Goal: Task Accomplishment & Management: Use online tool/utility

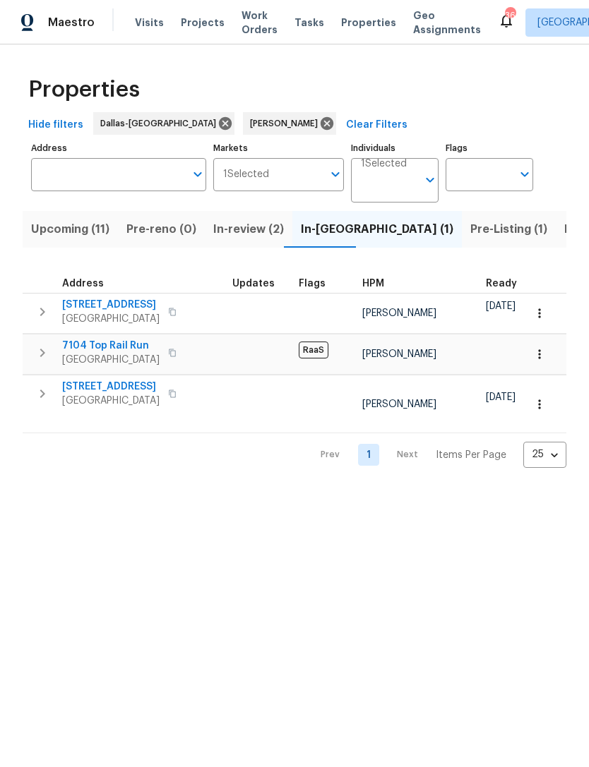
click at [242, 234] on span "In-review (2)" at bounding box center [248, 229] width 71 height 20
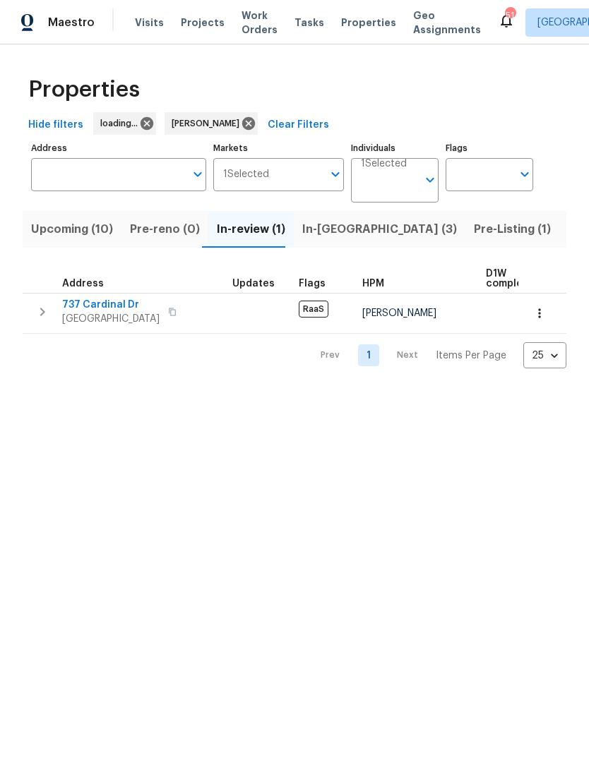
click at [320, 229] on span "In-[GEOGRAPHIC_DATA] (3)" at bounding box center [379, 229] width 155 height 20
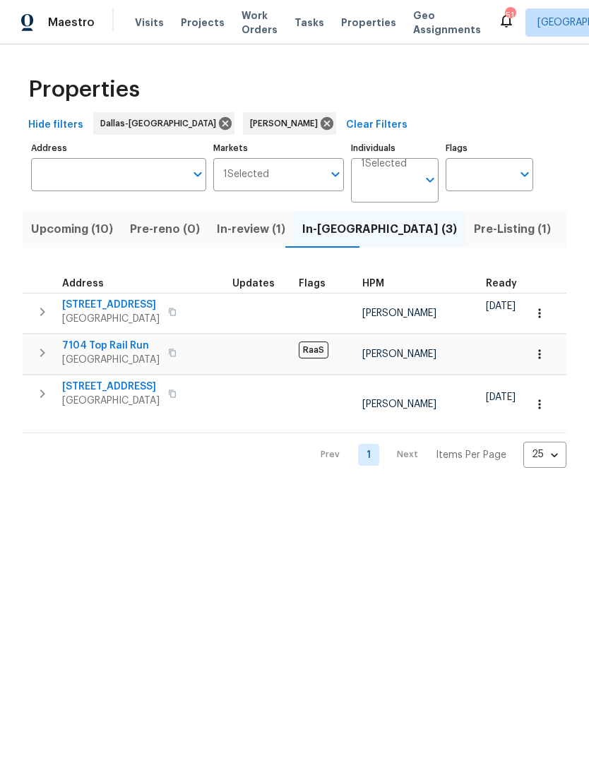
click at [44, 309] on icon "button" at bounding box center [42, 311] width 17 height 17
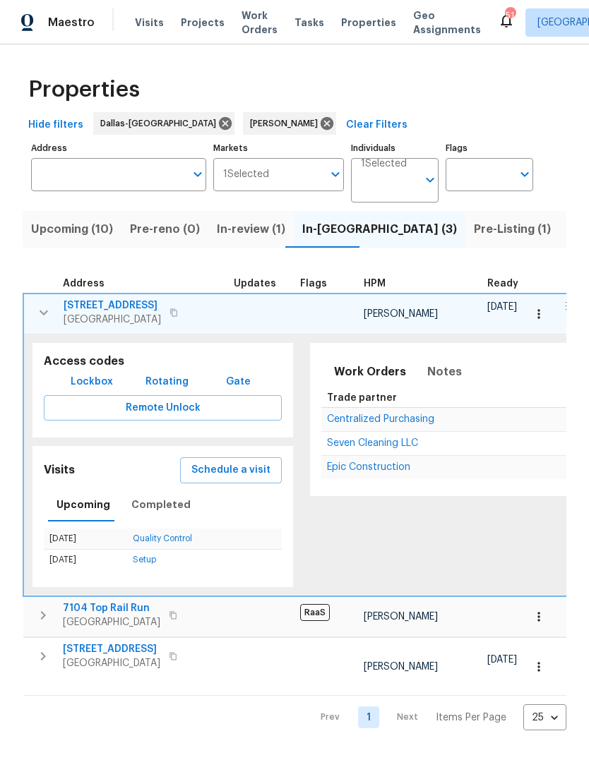
click at [215, 471] on span "Schedule a visit" at bounding box center [230, 471] width 79 height 18
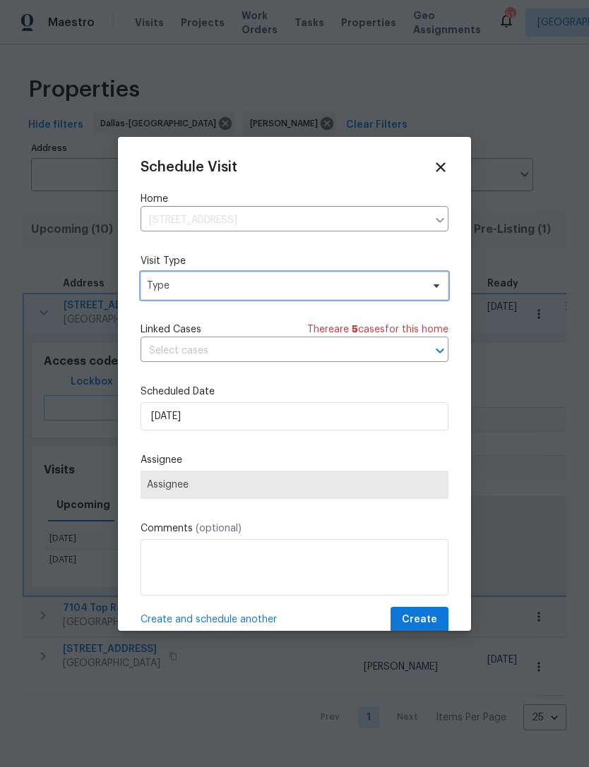
click at [325, 293] on span "Type" at bounding box center [284, 286] width 275 height 14
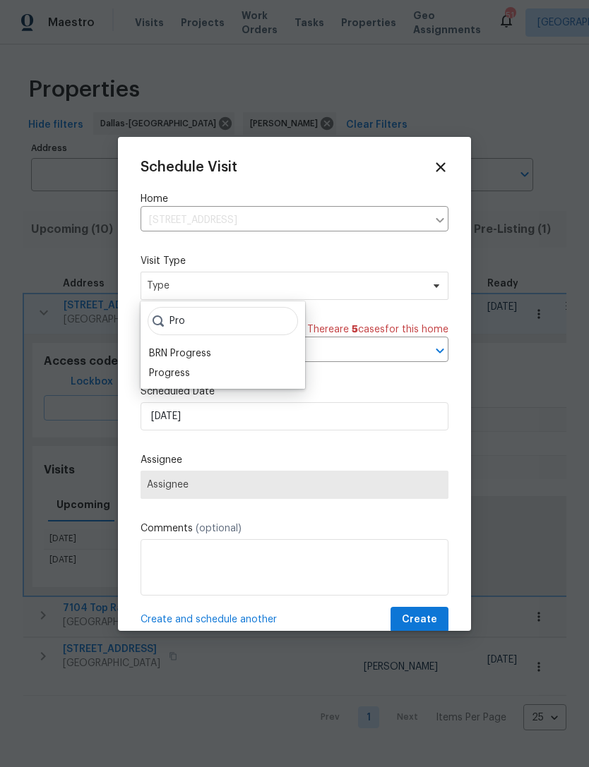
type input "Pro"
click at [209, 372] on div "Progress" at bounding box center [223, 373] width 156 height 20
click at [180, 371] on div "Progress" at bounding box center [169, 373] width 41 height 14
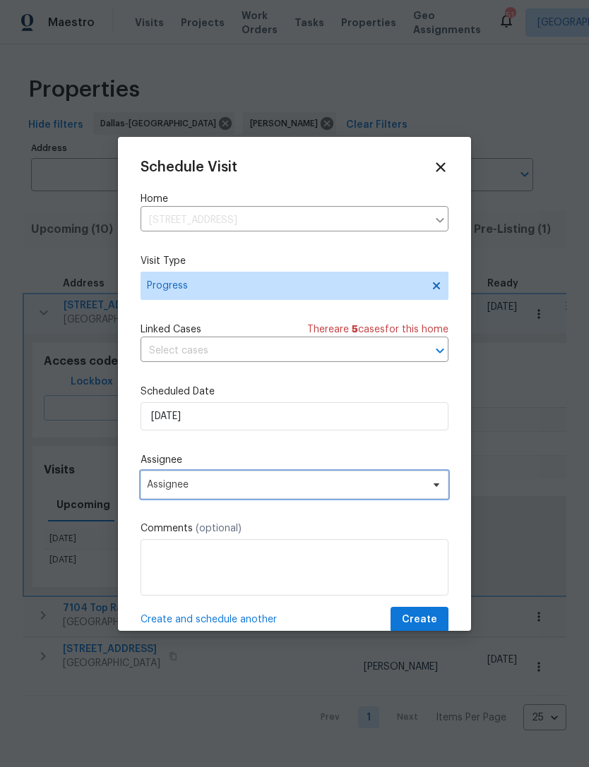
click at [219, 482] on span "Assignee" at bounding box center [285, 484] width 277 height 11
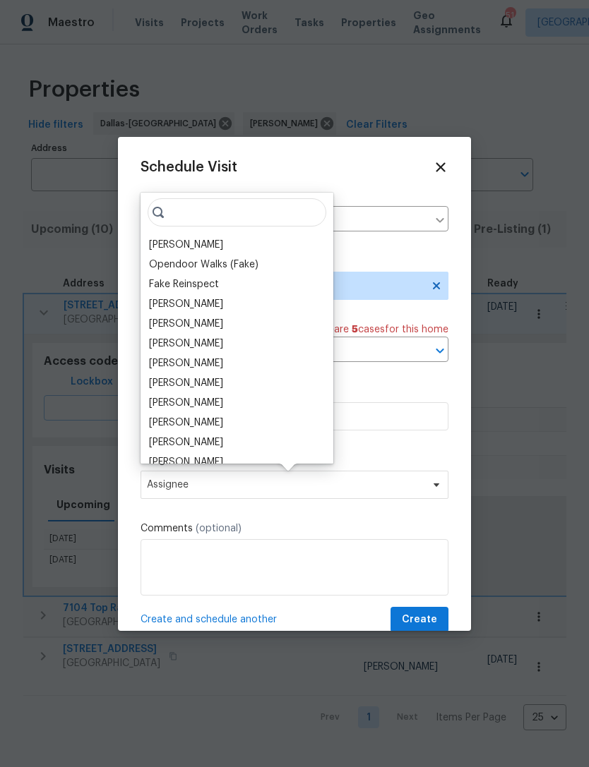
click at [217, 243] on div "[PERSON_NAME]" at bounding box center [186, 245] width 74 height 14
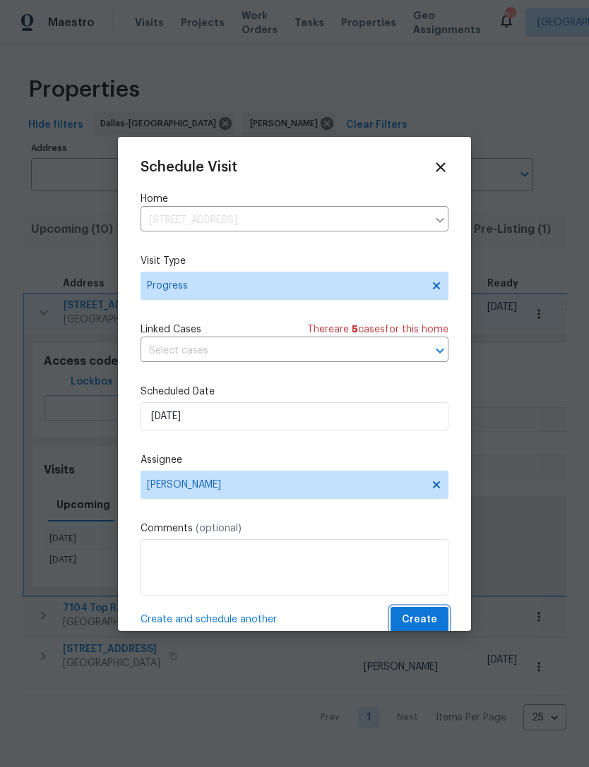
click at [426, 616] on span "Create" at bounding box center [419, 620] width 35 height 18
